Goal: Check status: Check status

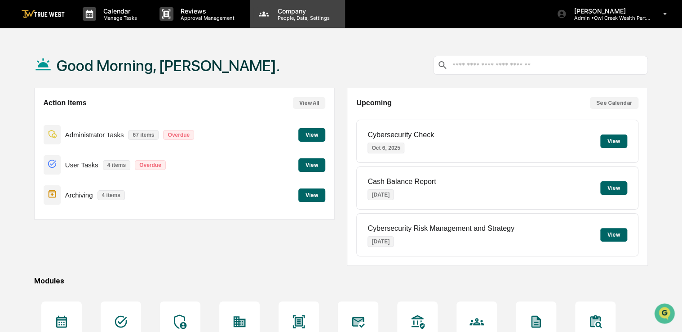
click at [306, 15] on p "People, Data, Settings" at bounding box center [302, 18] width 64 height 6
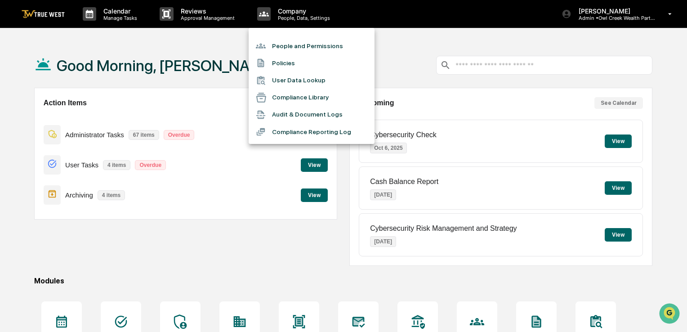
click at [391, 58] on div at bounding box center [343, 166] width 687 height 332
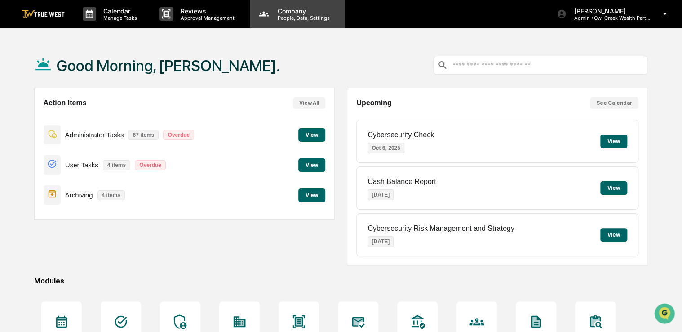
click at [318, 19] on p "People, Data, Settings" at bounding box center [302, 18] width 64 height 6
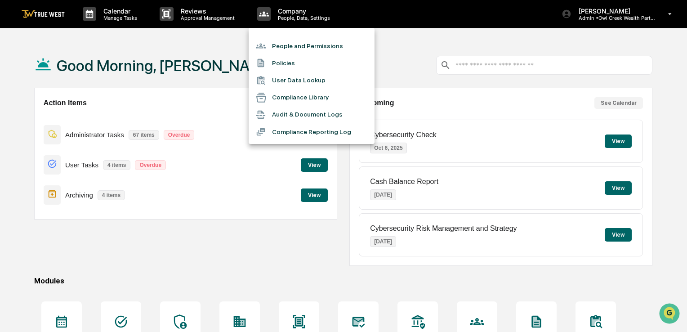
click at [317, 130] on li "Compliance Reporting Log" at bounding box center [311, 131] width 126 height 17
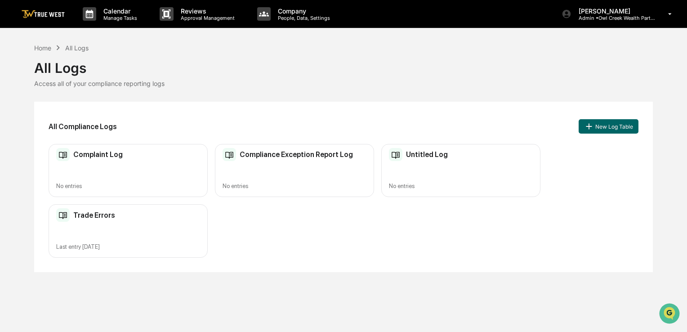
drag, startPoint x: 339, startPoint y: 106, endPoint x: 318, endPoint y: 105, distance: 21.6
click at [318, 105] on div "All Compliance Logs New Log Table Complaint Log No entries Compliance Exception…" at bounding box center [343, 187] width 618 height 170
click at [137, 237] on div "Trade Errors Last entry [DATE]" at bounding box center [128, 230] width 159 height 53
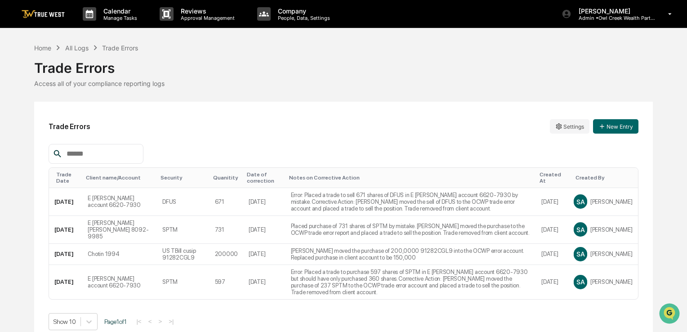
drag, startPoint x: 334, startPoint y: 74, endPoint x: 299, endPoint y: 72, distance: 35.1
click at [299, 72] on div "Trade Errors" at bounding box center [343, 64] width 618 height 23
